Goal: Task Accomplishment & Management: Manage account settings

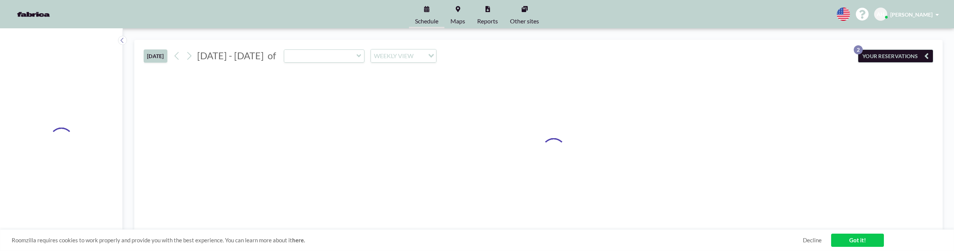
type input "Training Room - BN1st"
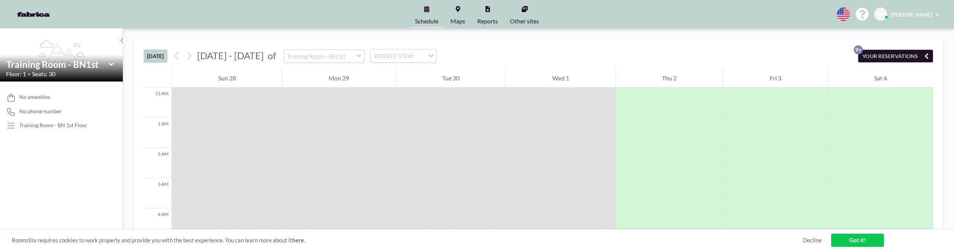
click at [356, 57] on icon at bounding box center [358, 56] width 5 height 8
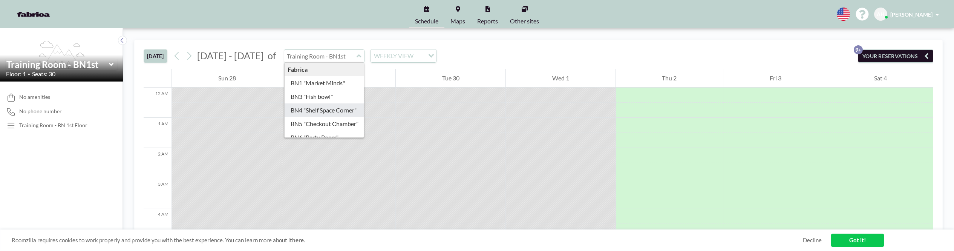
type input "BN4 "Shelf Space Corner""
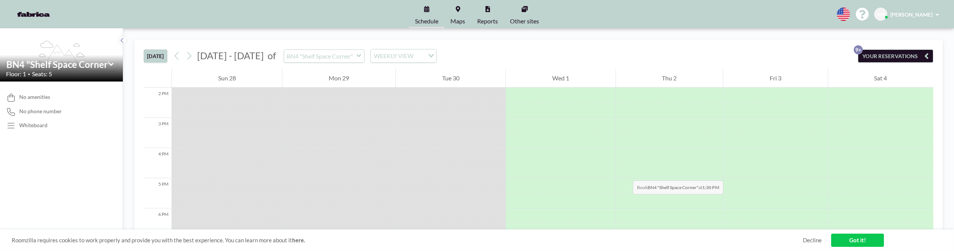
scroll to position [335, 0]
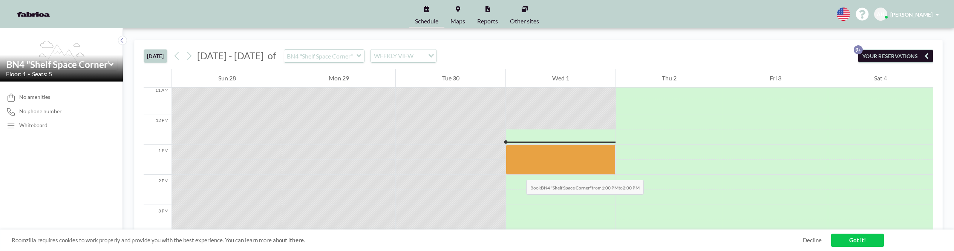
drag, startPoint x: 523, startPoint y: 158, endPoint x: 519, endPoint y: 172, distance: 14.8
click at [519, 172] on div at bounding box center [560, 159] width 109 height 30
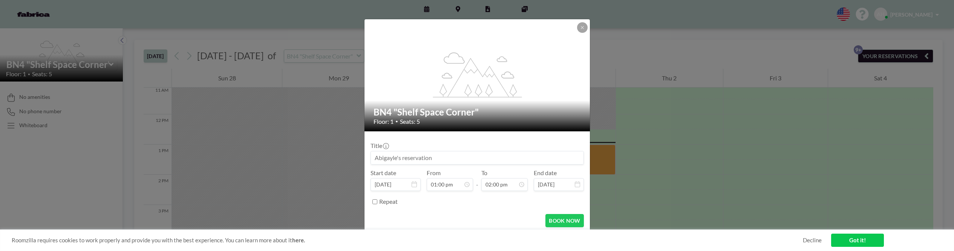
scroll to position [2, 0]
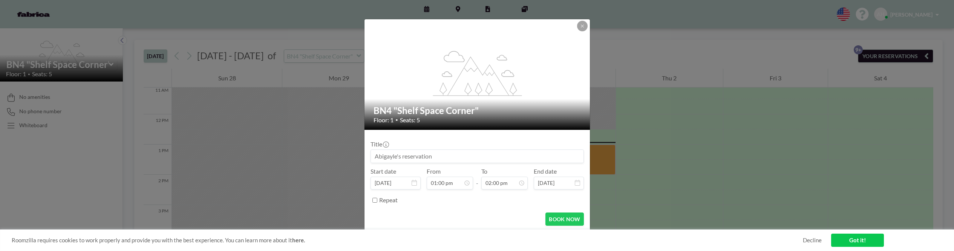
click at [375, 199] on input "Repeat" at bounding box center [374, 199] width 5 height 5
checkbox input "true"
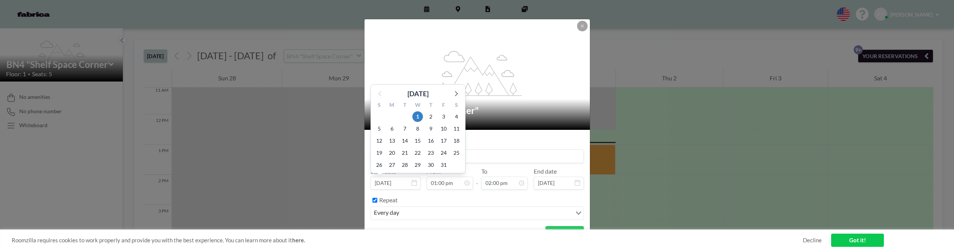
scroll to position [376, 0]
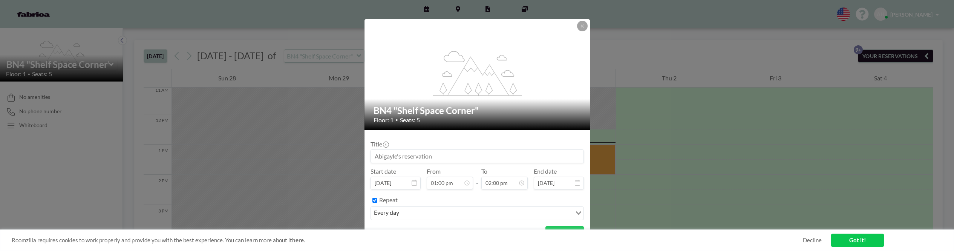
drag, startPoint x: 408, startPoint y: 209, endPoint x: 405, endPoint y: 212, distance: 4.0
click at [407, 210] on input "Search for option" at bounding box center [486, 213] width 170 height 10
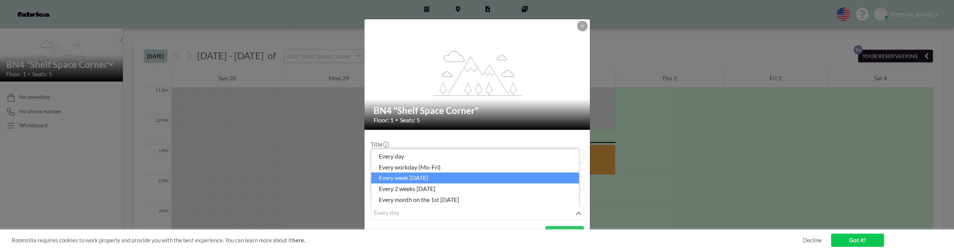
click at [447, 181] on li "every week [DATE]" at bounding box center [475, 177] width 208 height 11
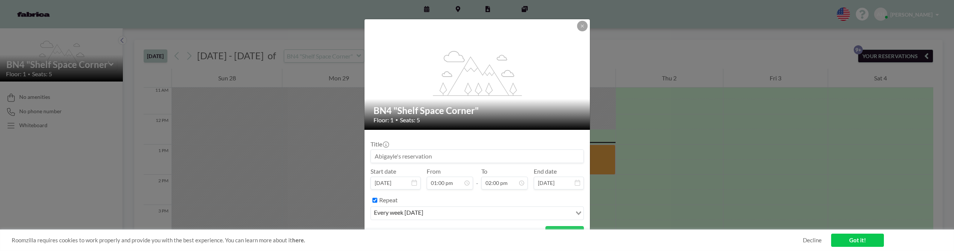
drag, startPoint x: 456, startPoint y: 158, endPoint x: 348, endPoint y: 151, distance: 108.4
click at [348, 151] on div "flex-grow: 1.2; BN4 "Shelf Space Corner" Floor: 1 • Seats: 5 Title Start date […" at bounding box center [477, 125] width 954 height 251
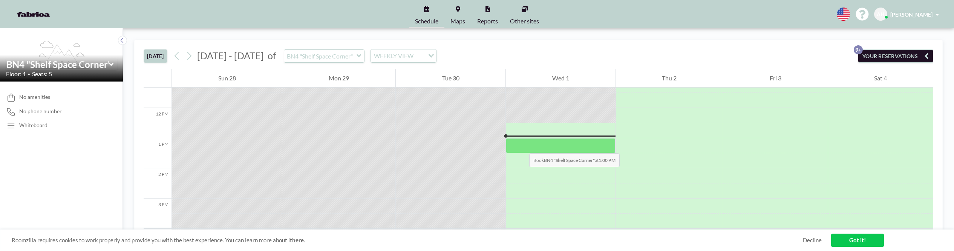
scroll to position [341, 0]
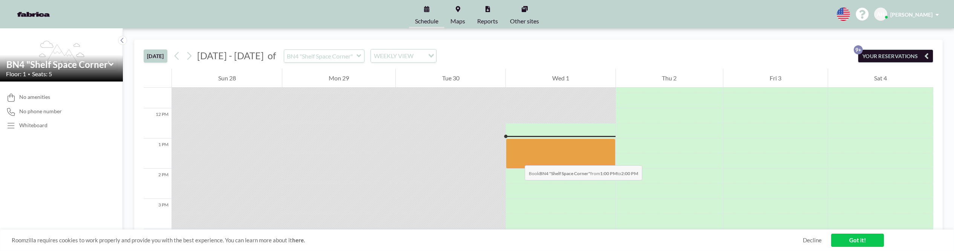
drag, startPoint x: 516, startPoint y: 143, endPoint x: 517, endPoint y: 158, distance: 14.3
click at [517, 158] on div at bounding box center [560, 153] width 109 height 30
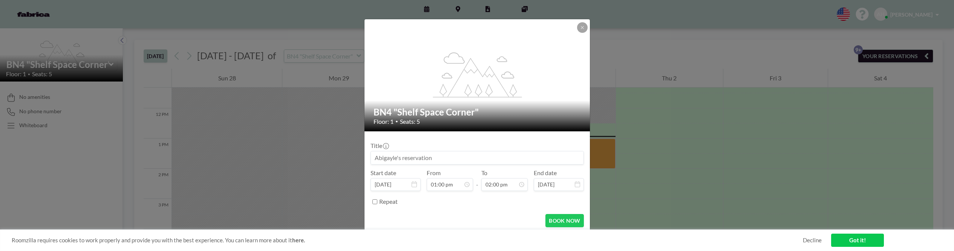
click at [427, 158] on input at bounding box center [477, 157] width 213 height 13
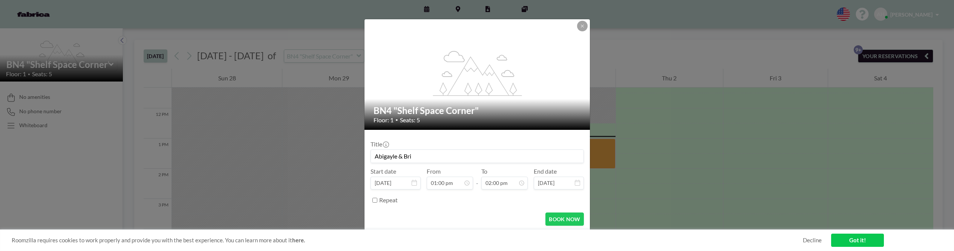
type input "Abigayle & Bri"
click at [376, 200] on input "Repeat" at bounding box center [374, 199] width 5 height 5
checkbox input "true"
click at [428, 212] on input "Search for option" at bounding box center [486, 213] width 170 height 10
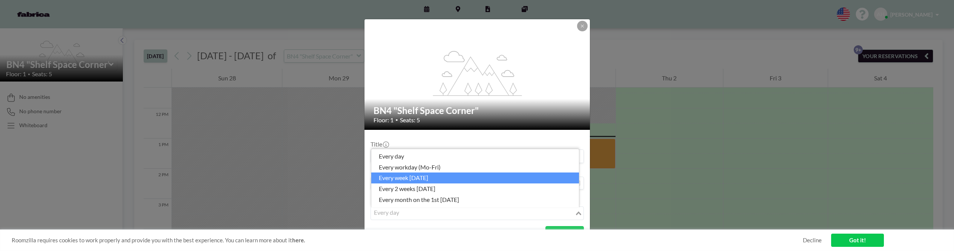
click at [414, 179] on li "every week [DATE]" at bounding box center [475, 177] width 208 height 11
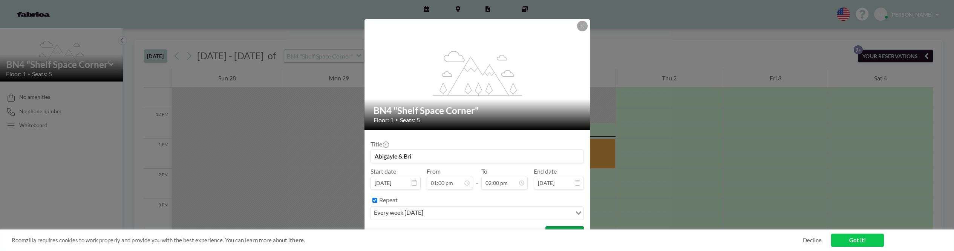
click at [555, 226] on button "BOOK NOW" at bounding box center [564, 232] width 38 height 13
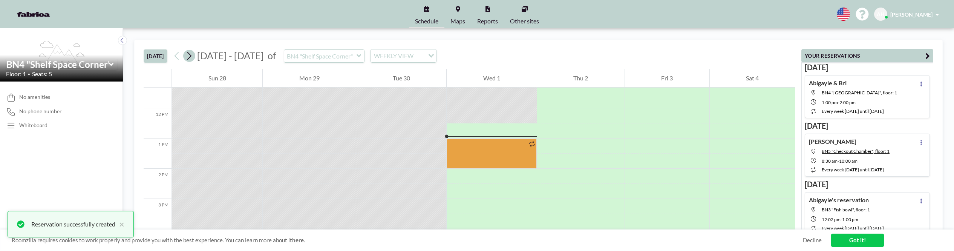
click at [189, 58] on icon at bounding box center [188, 55] width 7 height 11
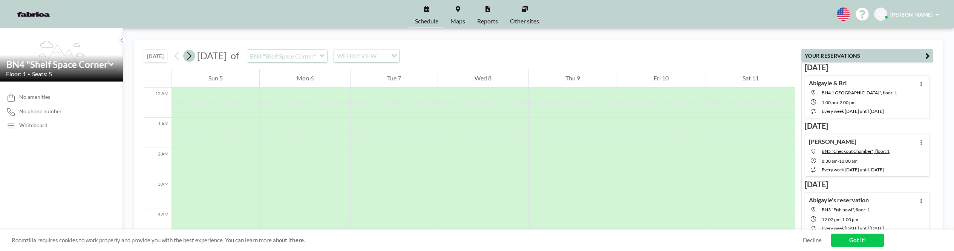
click at [191, 57] on icon at bounding box center [189, 56] width 4 height 8
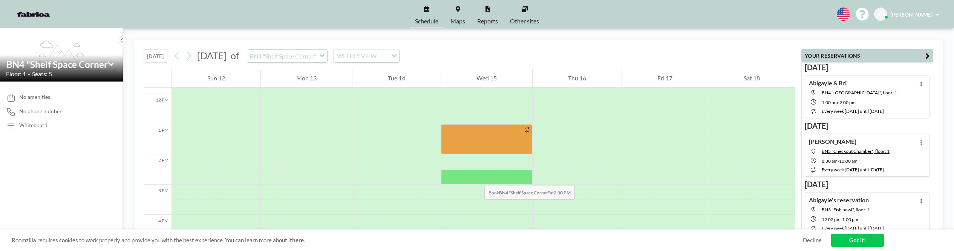
scroll to position [348, 0]
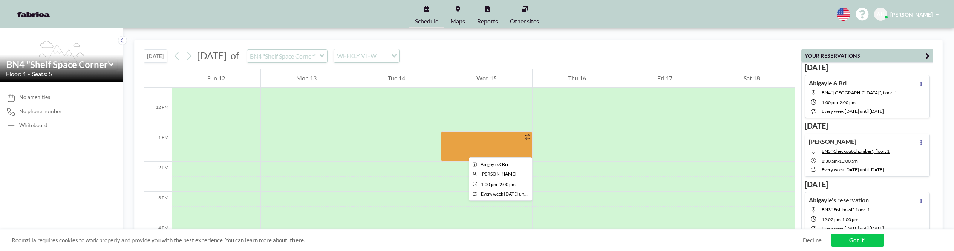
click at [462, 148] on div at bounding box center [486, 146] width 91 height 30
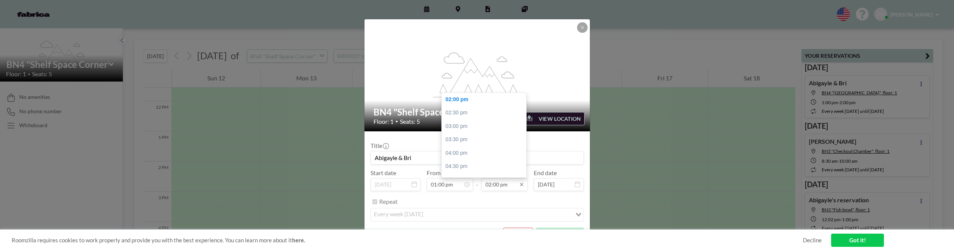
scroll to position [12, 0]
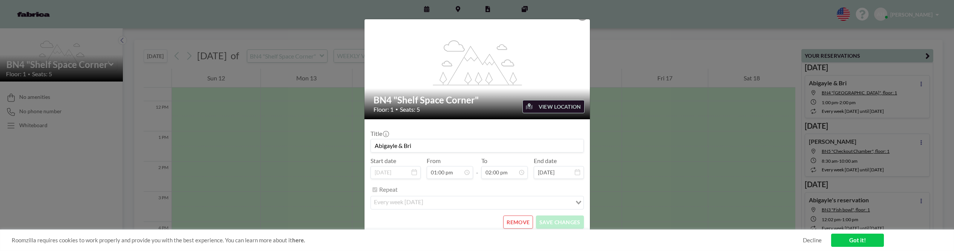
click at [506, 221] on button "REMOVE" at bounding box center [518, 221] width 30 height 13
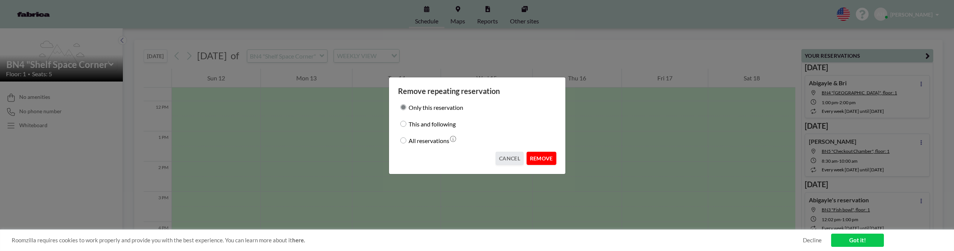
click at [542, 156] on button "REMOVE" at bounding box center [541, 157] width 30 height 13
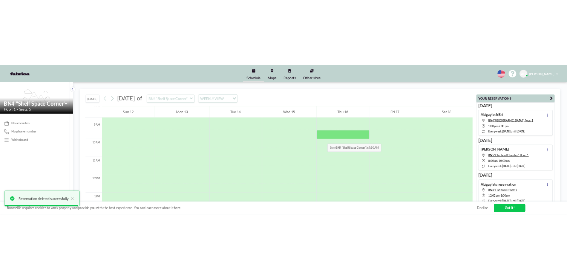
scroll to position [263, 0]
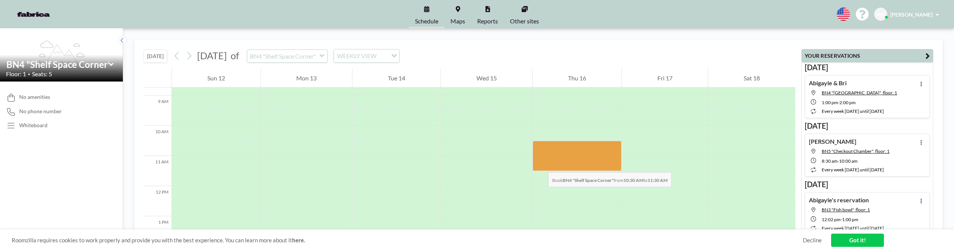
drag, startPoint x: 541, startPoint y: 144, endPoint x: 540, endPoint y: 165, distance: 20.4
click at [540, 165] on div at bounding box center [576, 156] width 89 height 30
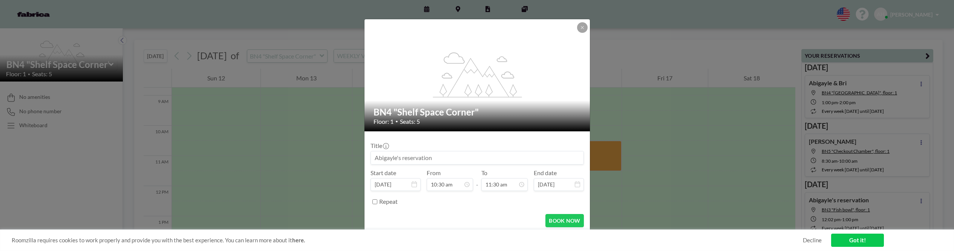
click at [410, 155] on input at bounding box center [477, 157] width 213 height 13
type input "Abigayle & Bri"
click at [555, 216] on button "BOOK NOW" at bounding box center [564, 220] width 38 height 13
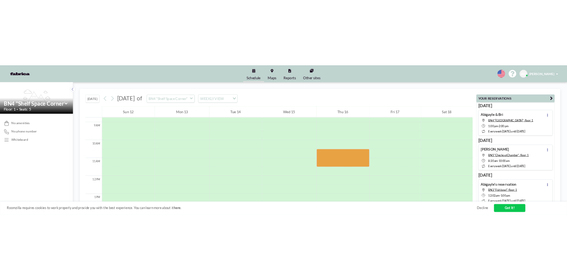
scroll to position [263, 0]
